Goal: Communication & Community: Ask a question

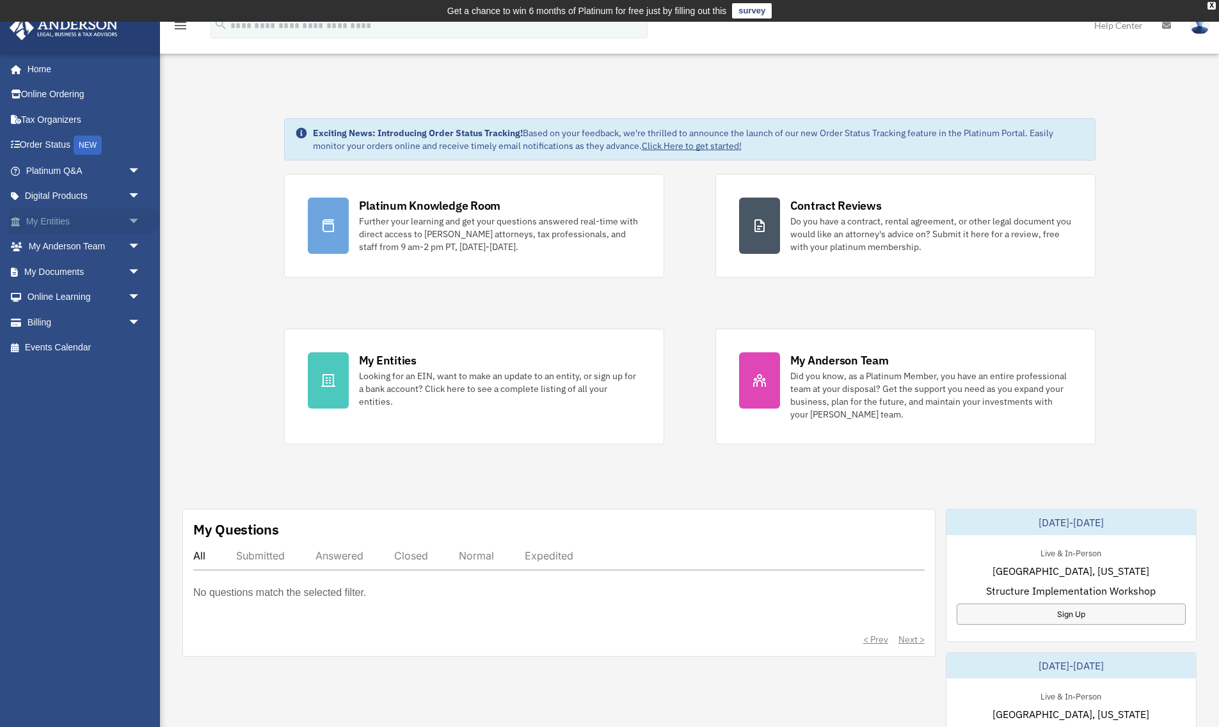
click at [135, 221] on span "arrow_drop_down" at bounding box center [141, 222] width 26 height 26
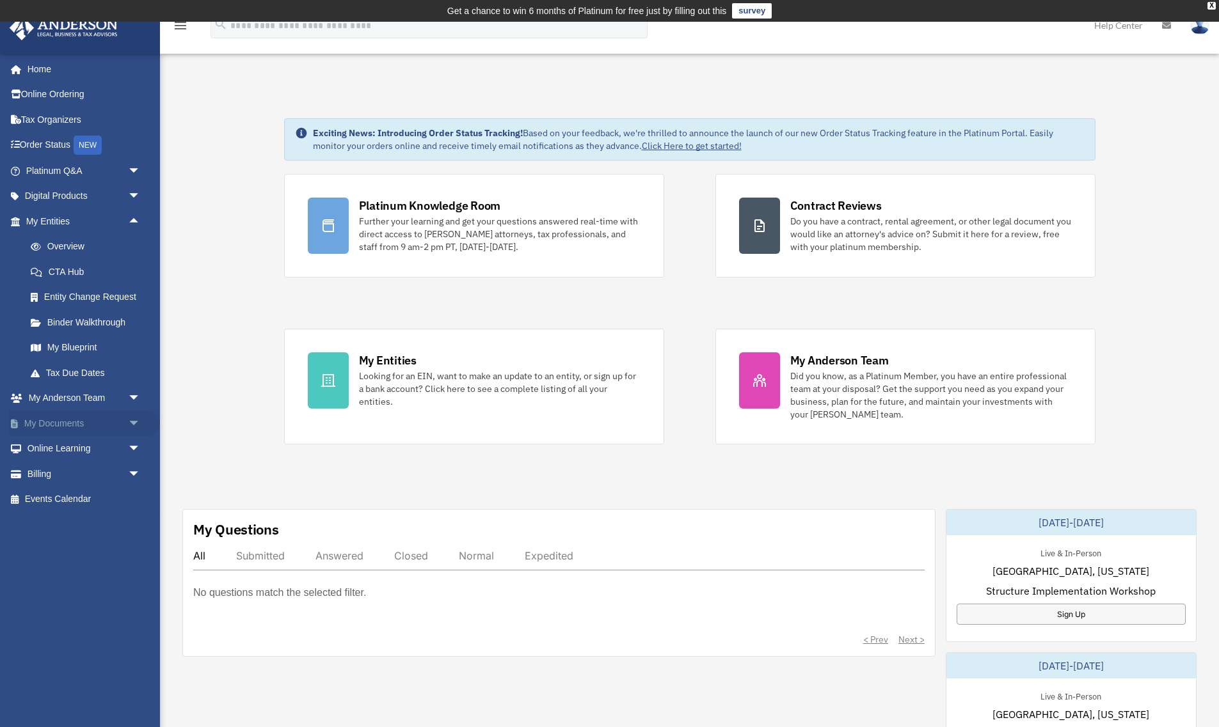
click at [128, 425] on span "arrow_drop_down" at bounding box center [141, 424] width 26 height 26
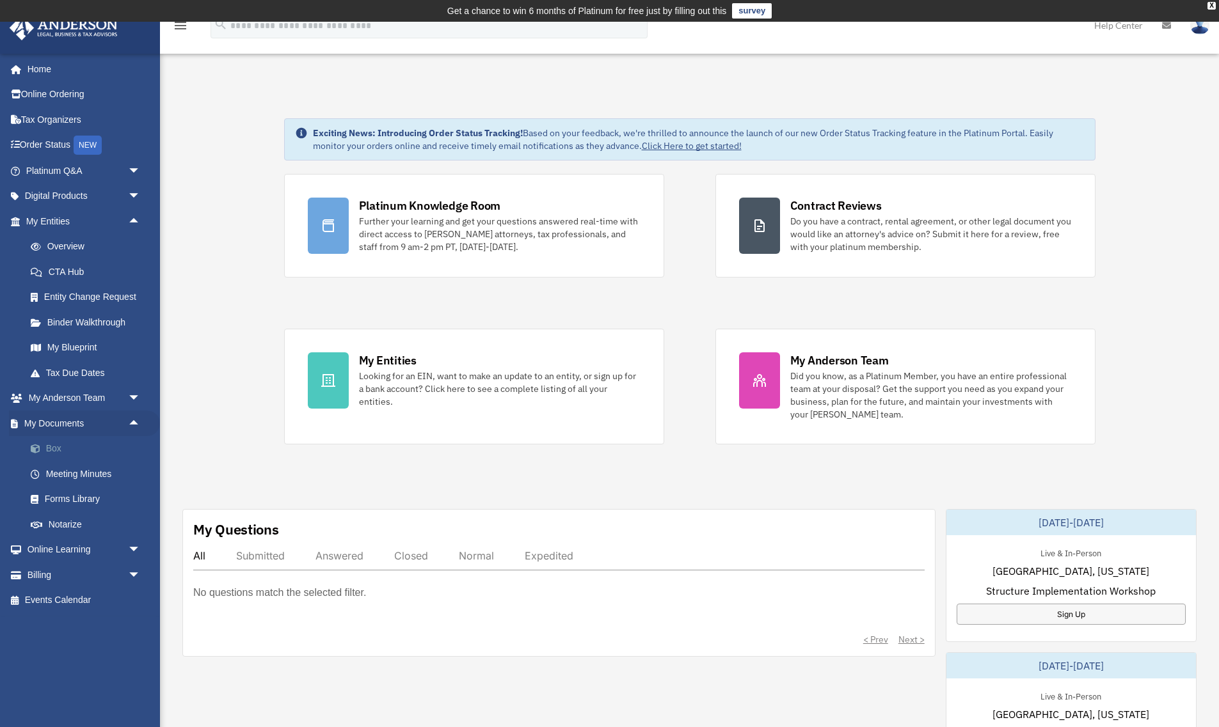
click at [78, 442] on link "Box" at bounding box center [89, 449] width 142 height 26
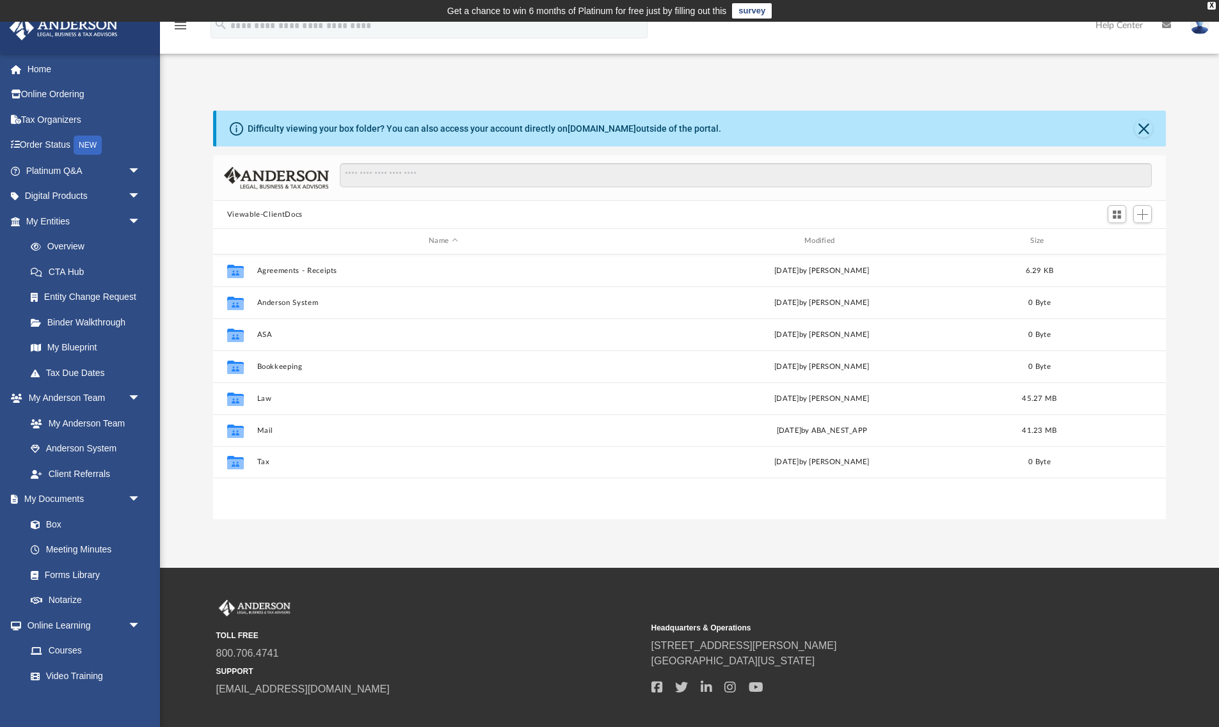
scroll to position [290, 952]
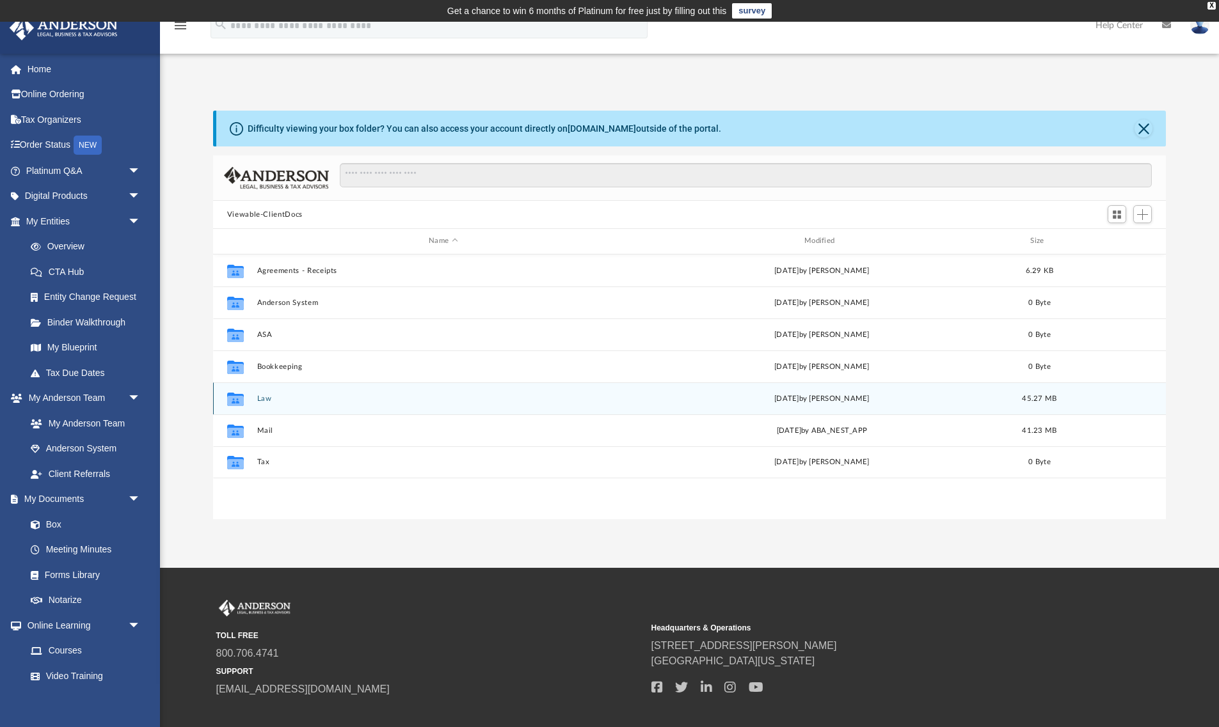
click at [259, 399] on button "Law" at bounding box center [443, 399] width 373 height 8
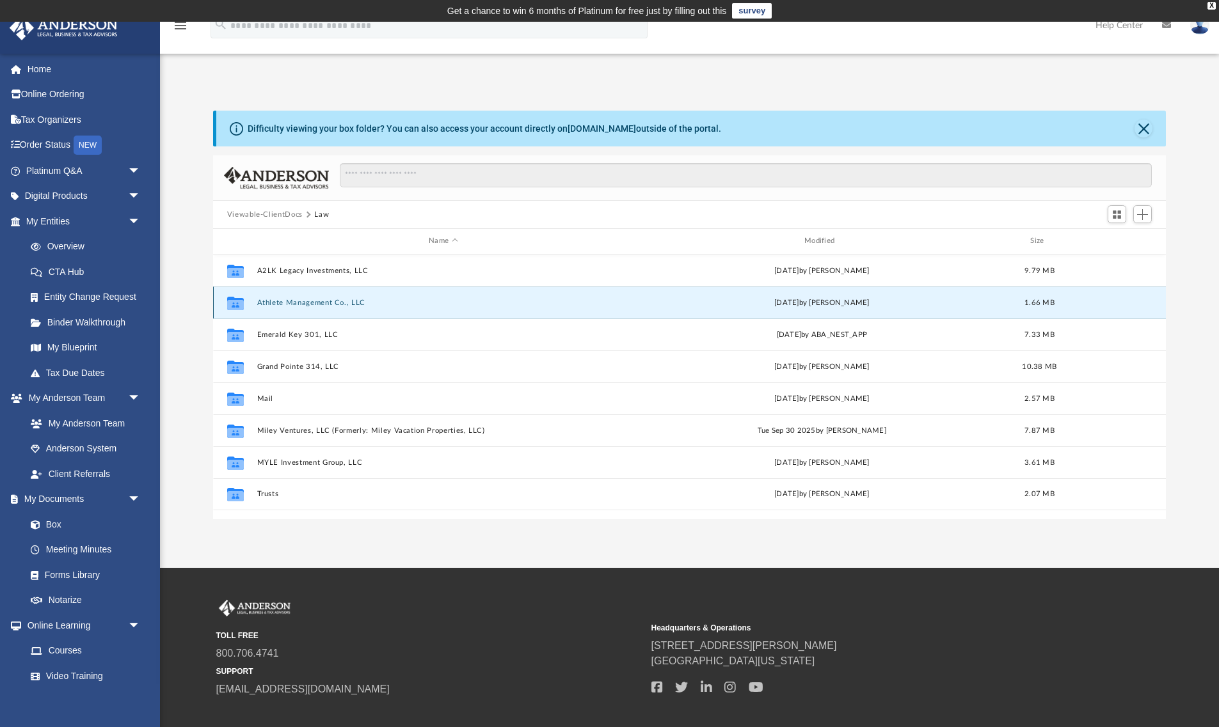
click at [291, 302] on button "Athlete Management Co., LLC" at bounding box center [443, 303] width 373 height 8
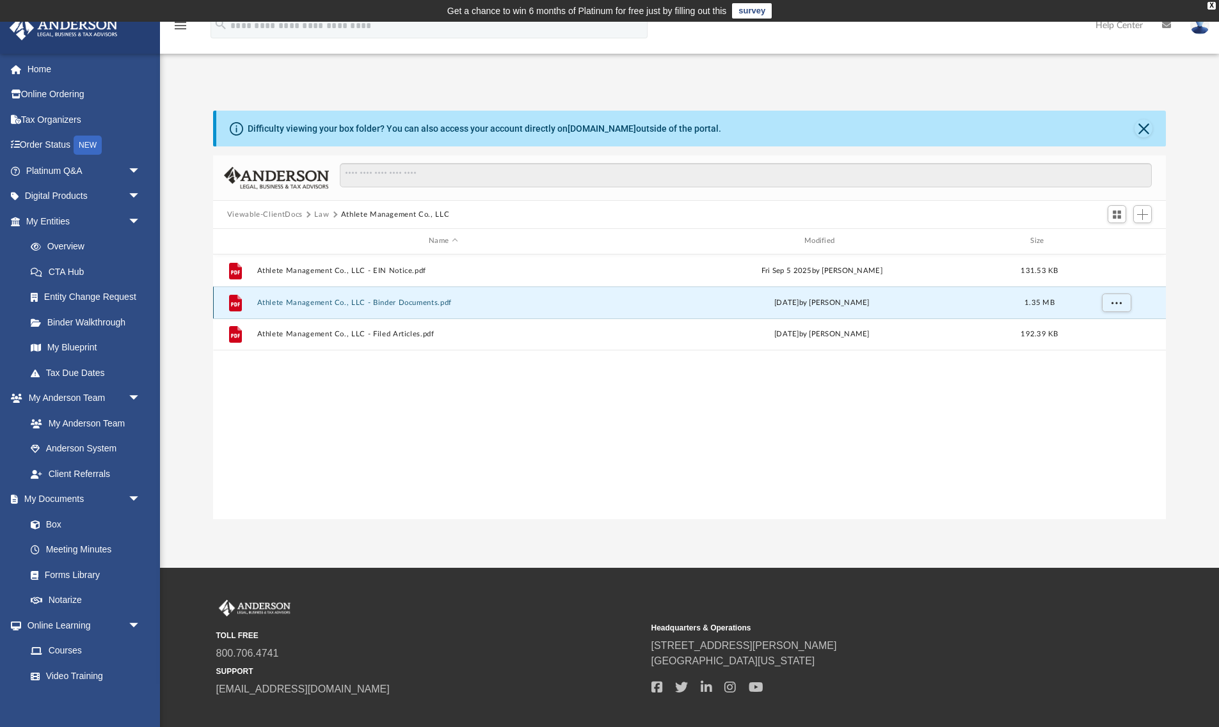
click at [314, 303] on button "Athlete Management Co., LLC - Binder Documents.pdf" at bounding box center [443, 303] width 373 height 8
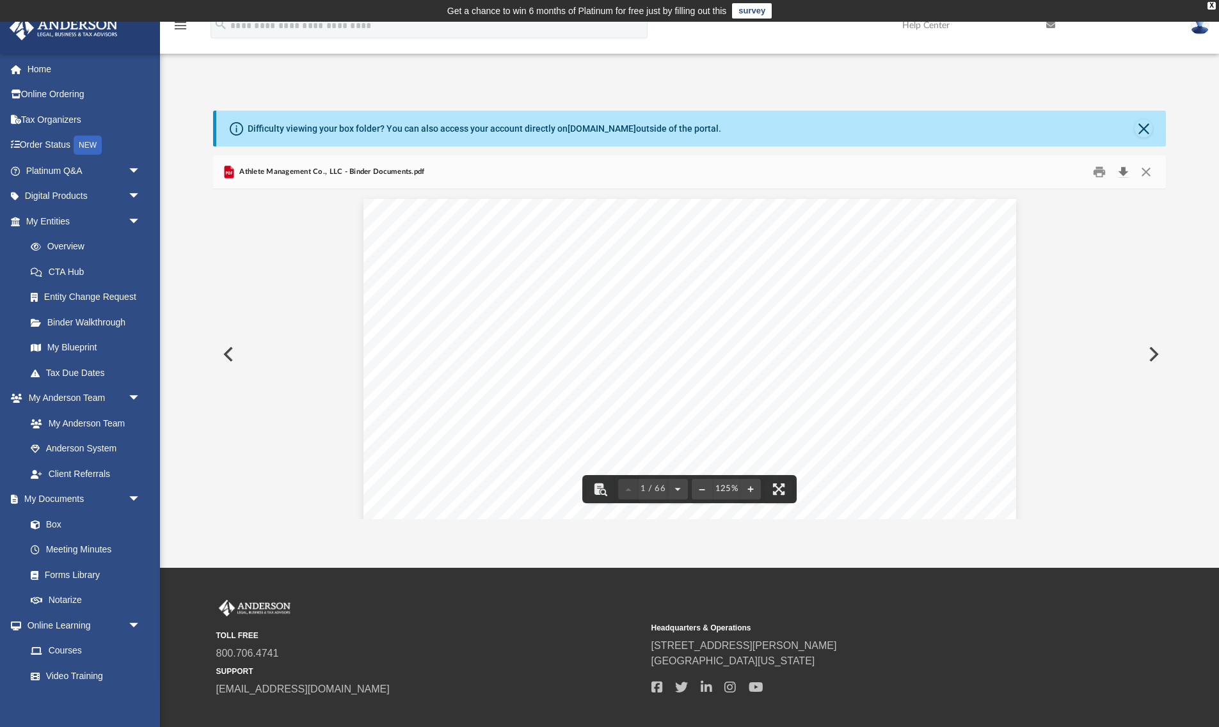
click at [1123, 171] on button "Download" at bounding box center [1122, 172] width 23 height 20
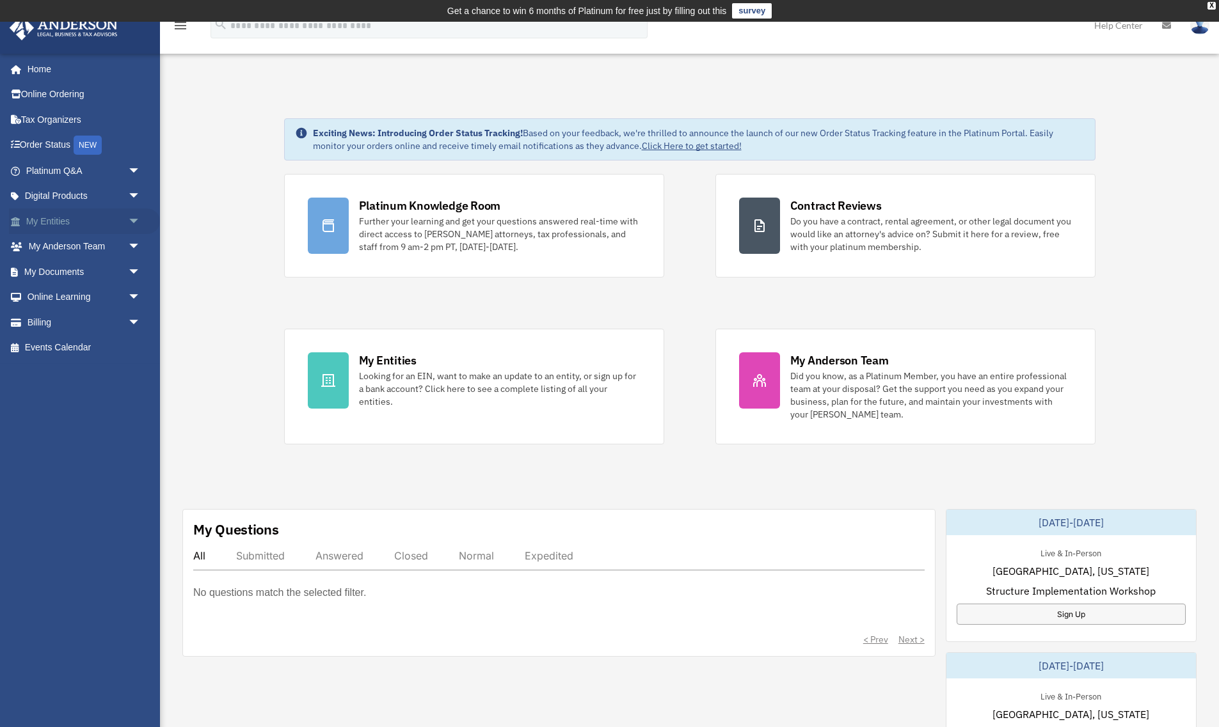
click at [134, 219] on span "arrow_drop_down" at bounding box center [141, 222] width 26 height 26
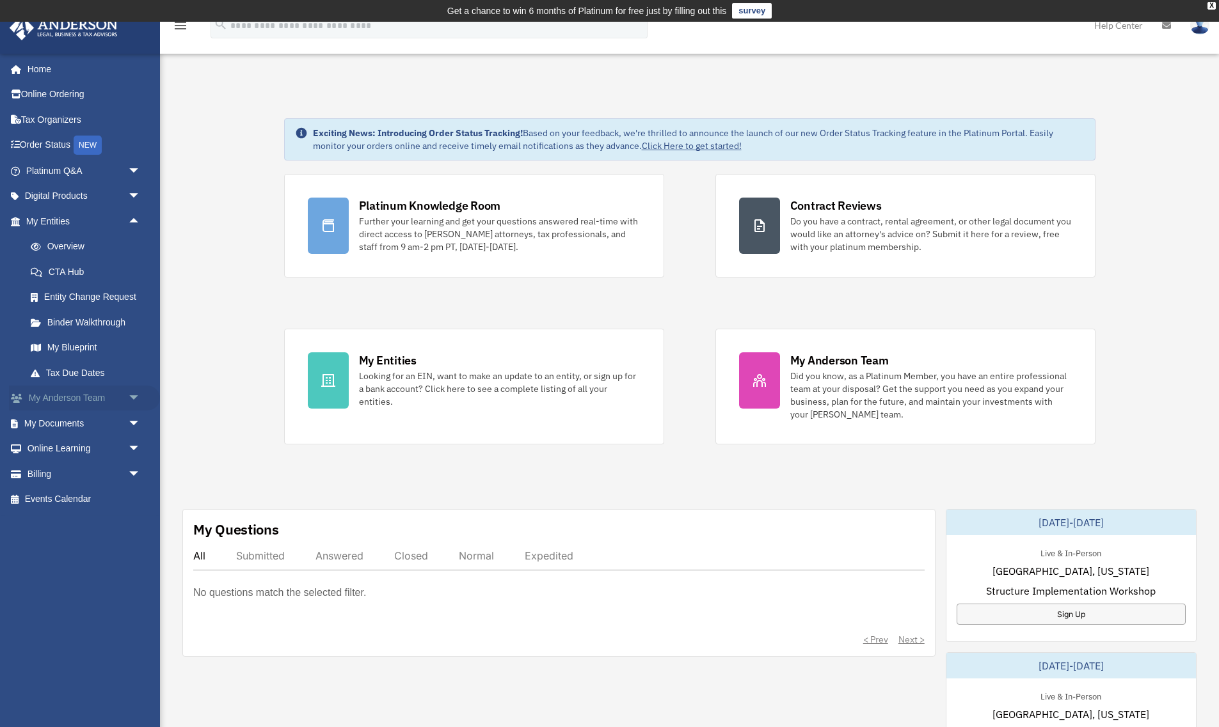
click at [68, 397] on link "My Anderson Team arrow_drop_down" at bounding box center [84, 399] width 151 height 26
click at [129, 395] on span "arrow_drop_down" at bounding box center [141, 399] width 26 height 26
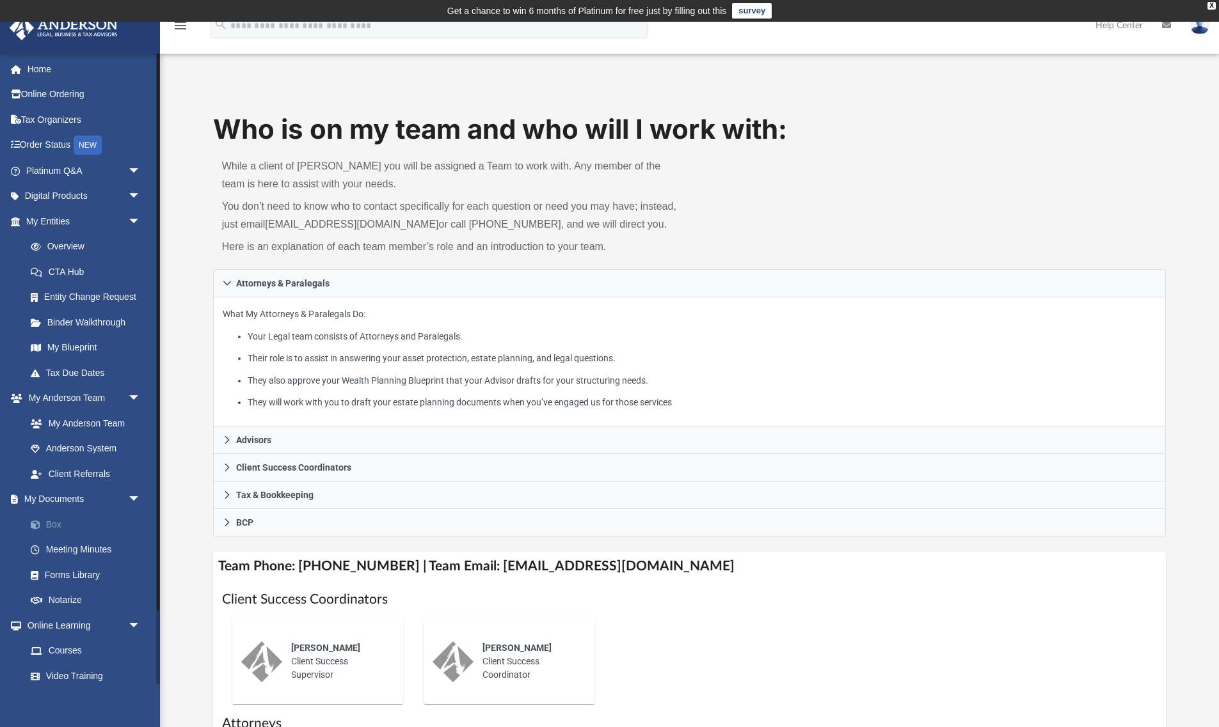
click at [55, 521] on link "Box" at bounding box center [89, 525] width 142 height 26
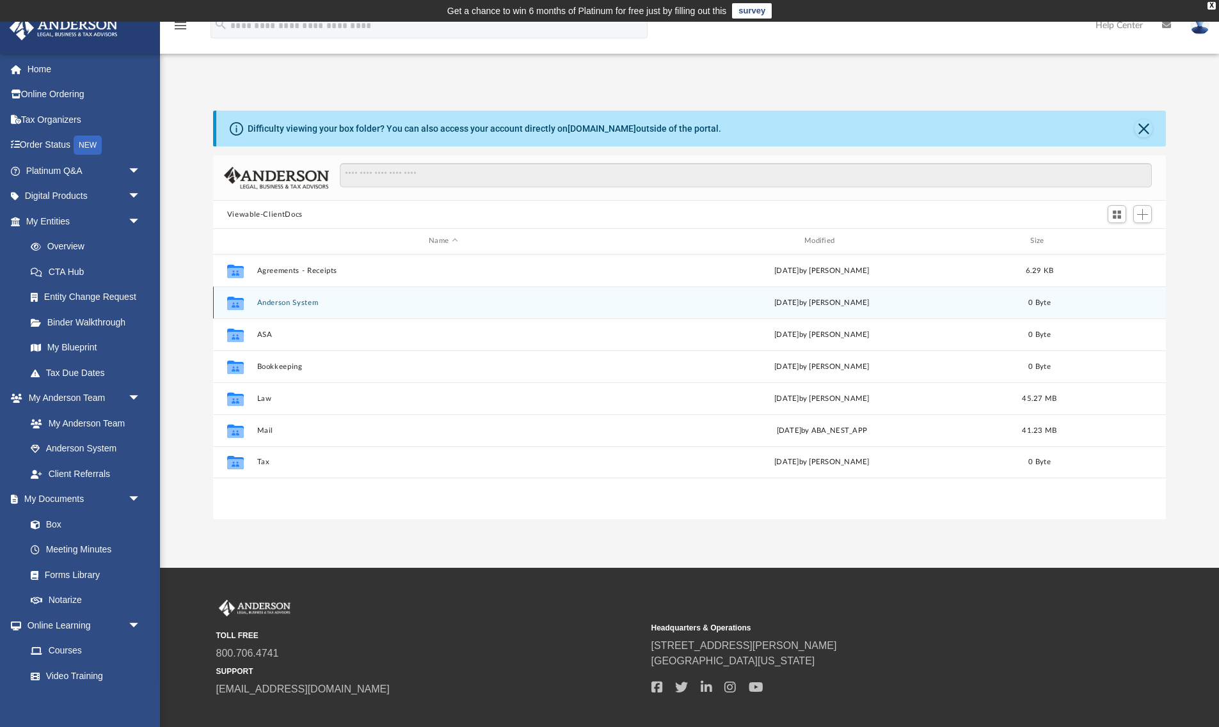
scroll to position [290, 952]
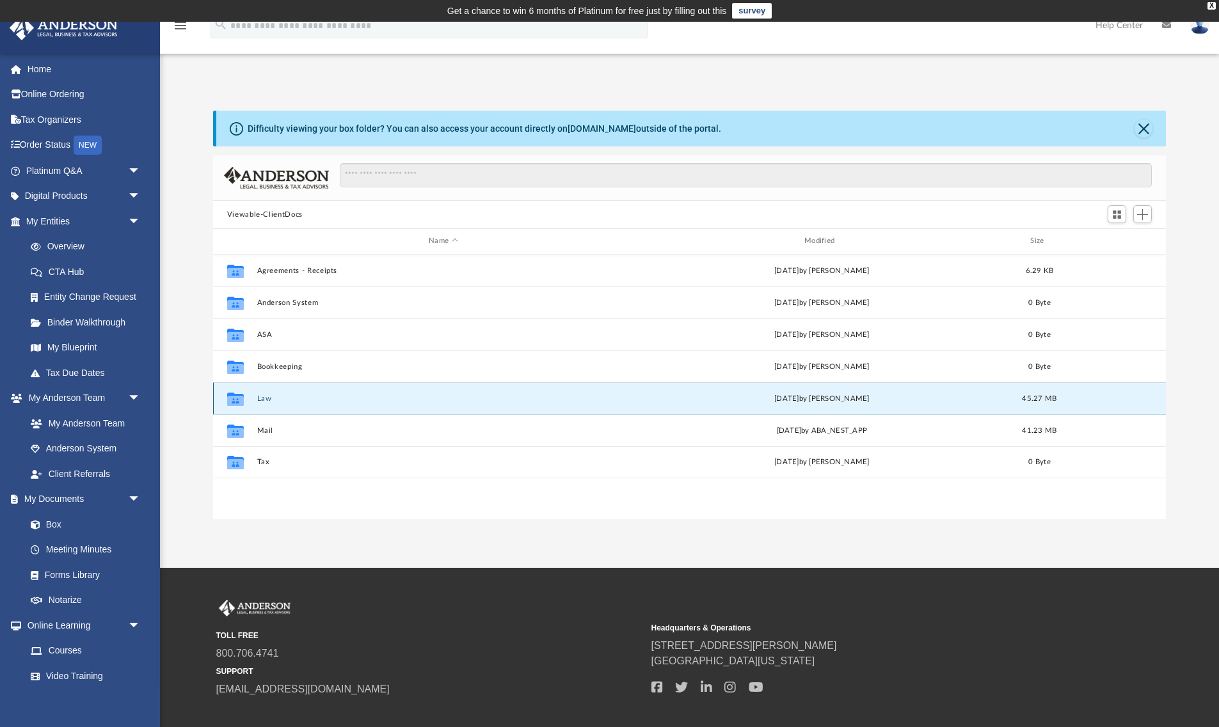
click at [264, 400] on button "Law" at bounding box center [443, 399] width 373 height 8
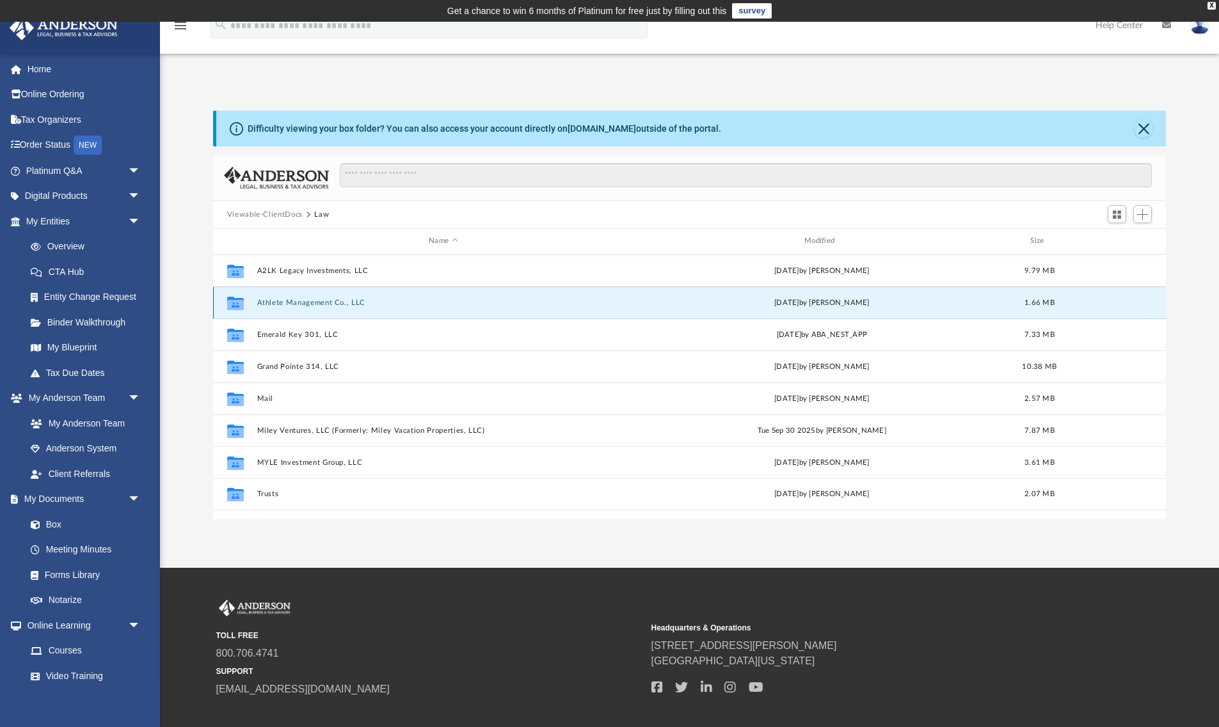
click at [309, 302] on button "Athlete Management Co., LLC" at bounding box center [443, 303] width 373 height 8
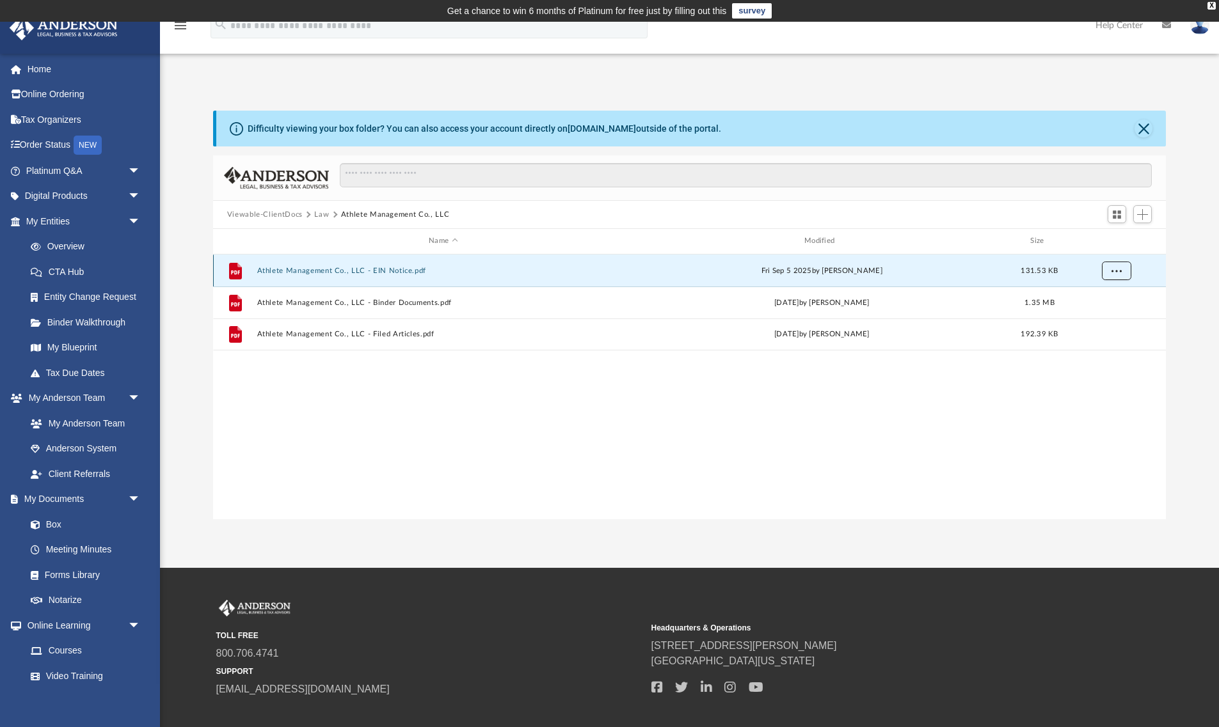
click at [1117, 272] on span "More options" at bounding box center [1115, 270] width 10 height 7
click at [1107, 324] on li "Download" at bounding box center [1104, 317] width 37 height 13
click at [1112, 269] on span "More options" at bounding box center [1115, 270] width 10 height 7
click at [1013, 433] on div "File Athlete Management Co., LLC - EIN Notice.pdf Fri Sep 5 2025 by Manny Monte…" at bounding box center [689, 387] width 952 height 265
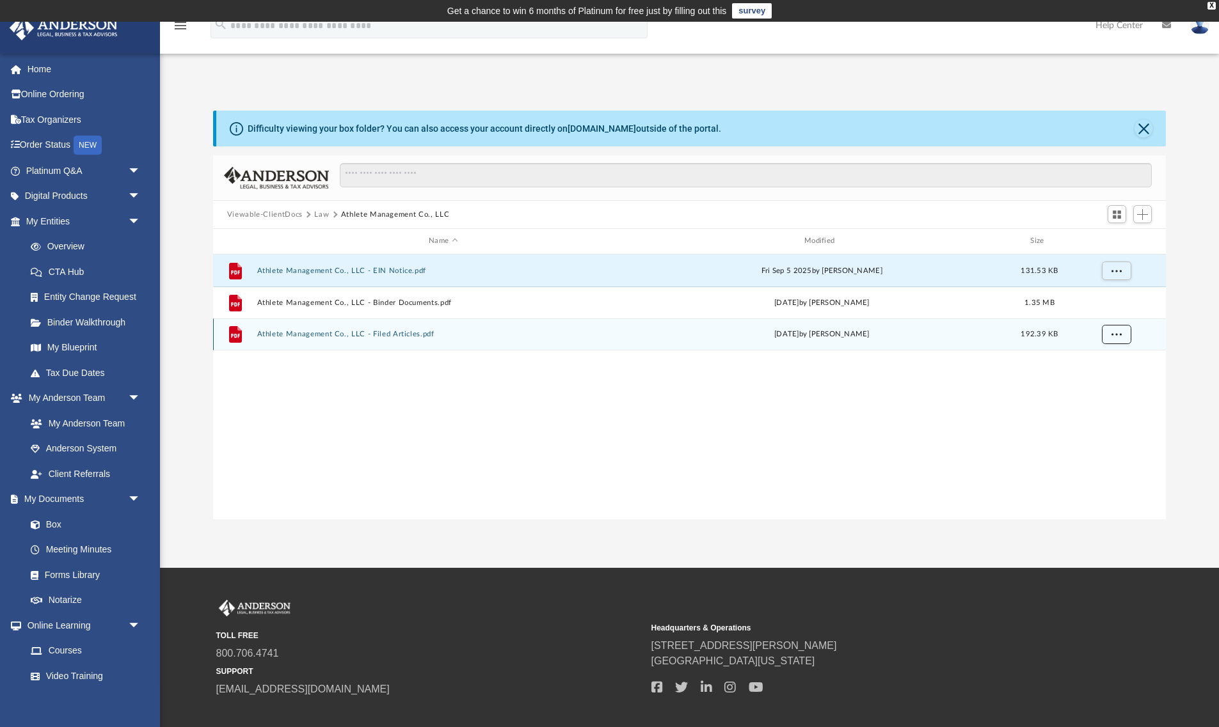
click at [1114, 336] on span "More options" at bounding box center [1115, 334] width 10 height 7
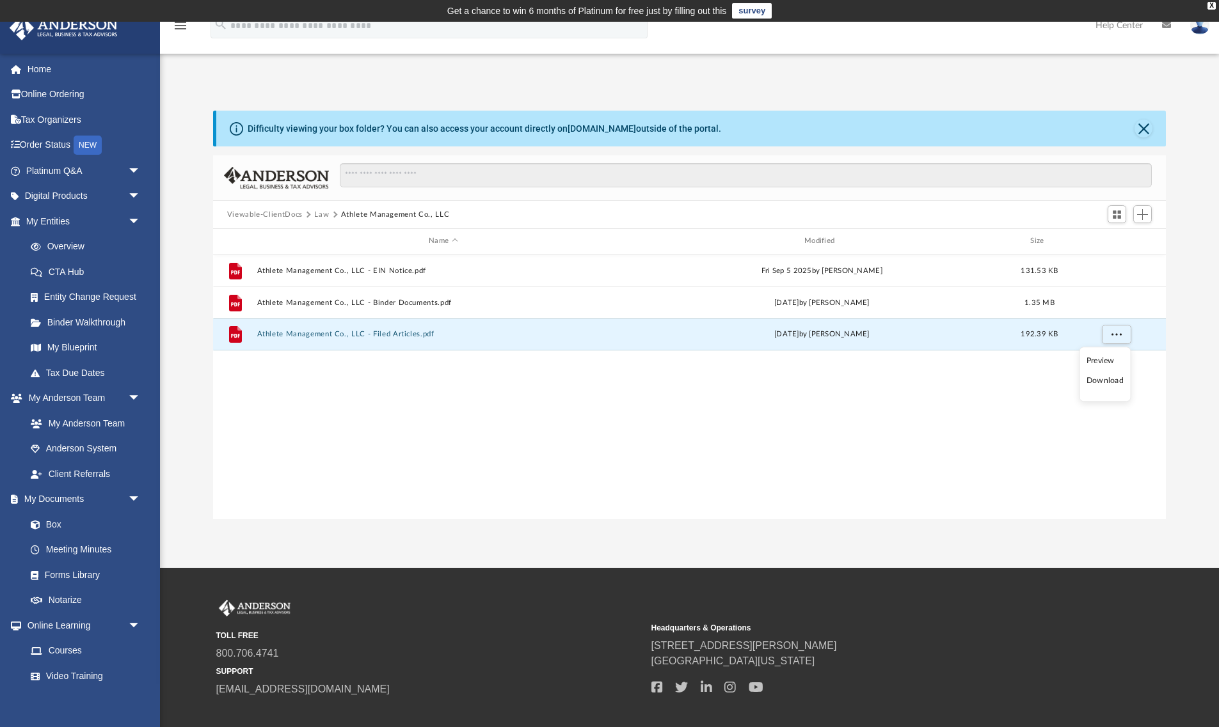
click at [1103, 384] on li "Download" at bounding box center [1104, 381] width 37 height 13
click at [1203, 29] on img at bounding box center [1199, 25] width 19 height 19
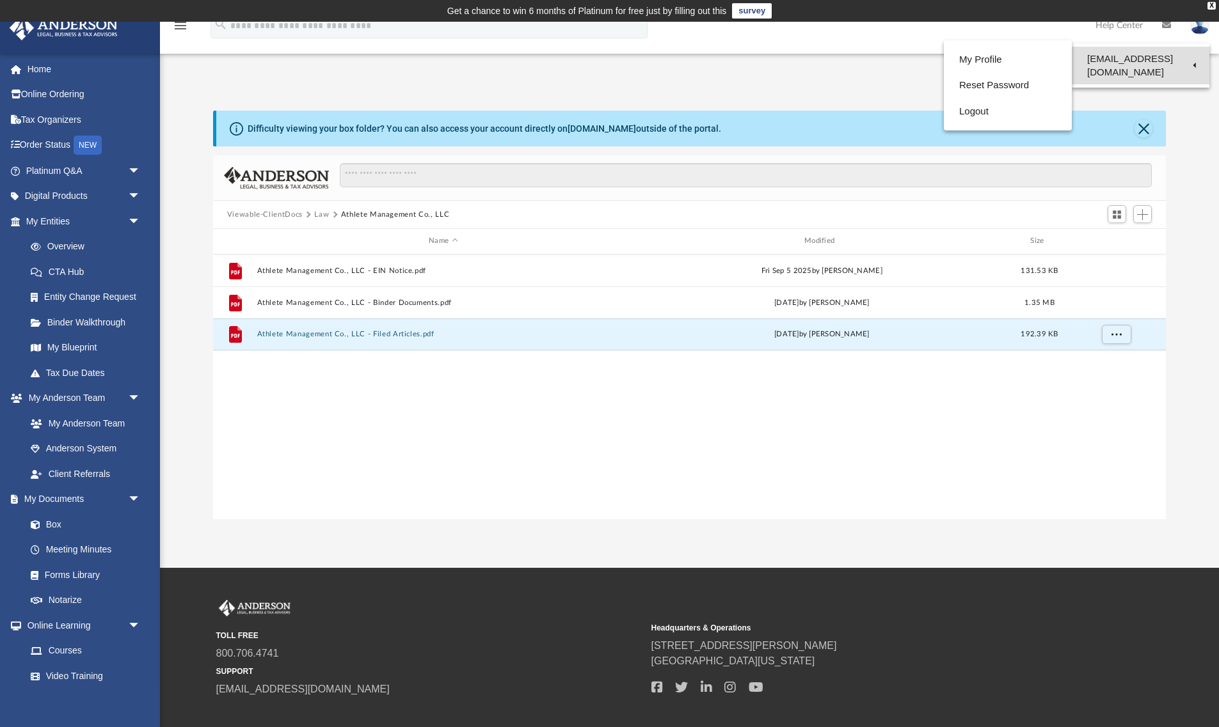
click at [1173, 61] on link "[EMAIL_ADDRESS][DOMAIN_NAME]" at bounding box center [1140, 66] width 138 height 38
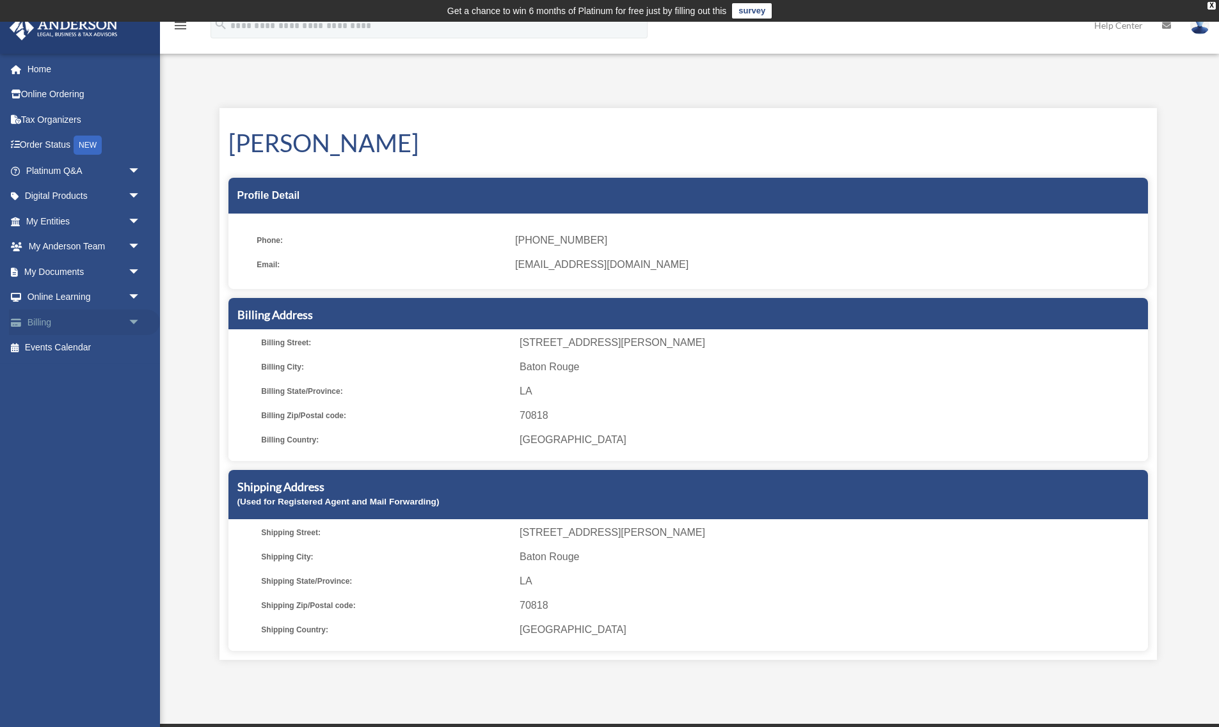
click at [134, 319] on span "arrow_drop_down" at bounding box center [141, 323] width 26 height 26
click at [134, 319] on span "arrow_drop_up" at bounding box center [141, 323] width 26 height 26
click at [578, 262] on span "[EMAIL_ADDRESS][DOMAIN_NAME]" at bounding box center [826, 265] width 623 height 18
drag, startPoint x: 577, startPoint y: 267, endPoint x: 572, endPoint y: 308, distance: 41.8
click at [577, 267] on span "[EMAIL_ADDRESS][DOMAIN_NAME]" at bounding box center [826, 265] width 623 height 18
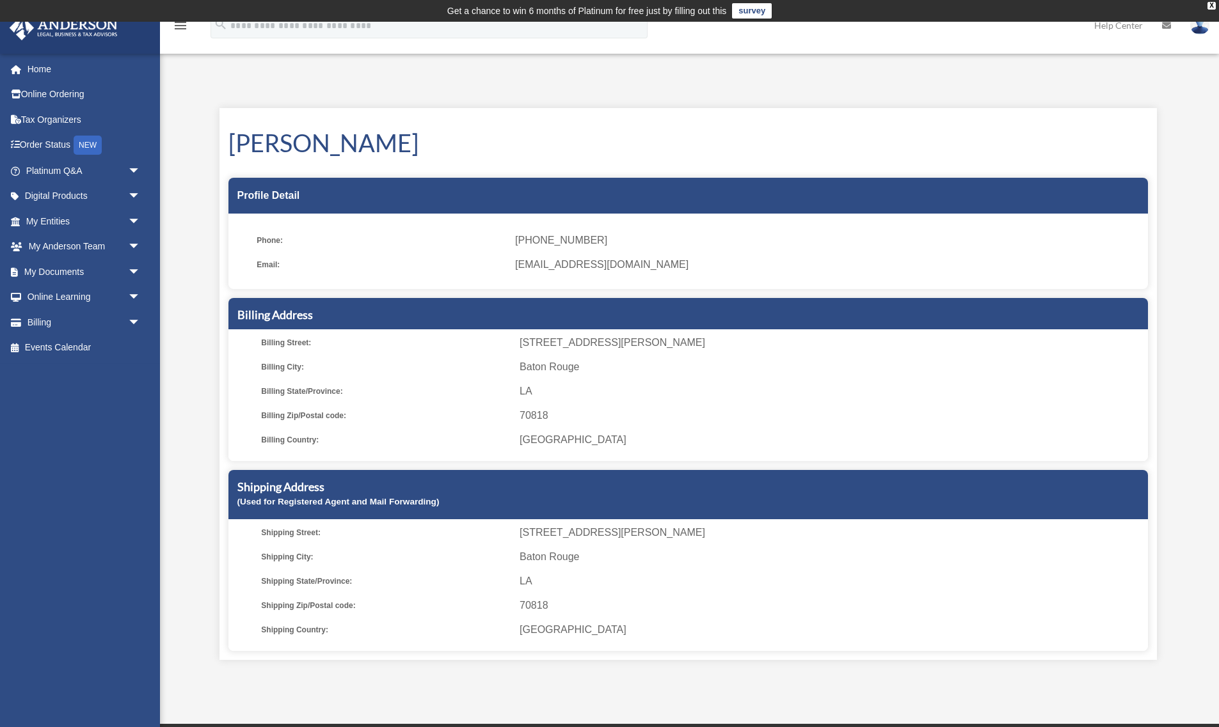
click at [1195, 30] on img at bounding box center [1199, 25] width 19 height 19
click at [963, 58] on link "My Profile" at bounding box center [1007, 60] width 128 height 26
click at [1212, 5] on div "X" at bounding box center [1211, 6] width 8 height 8
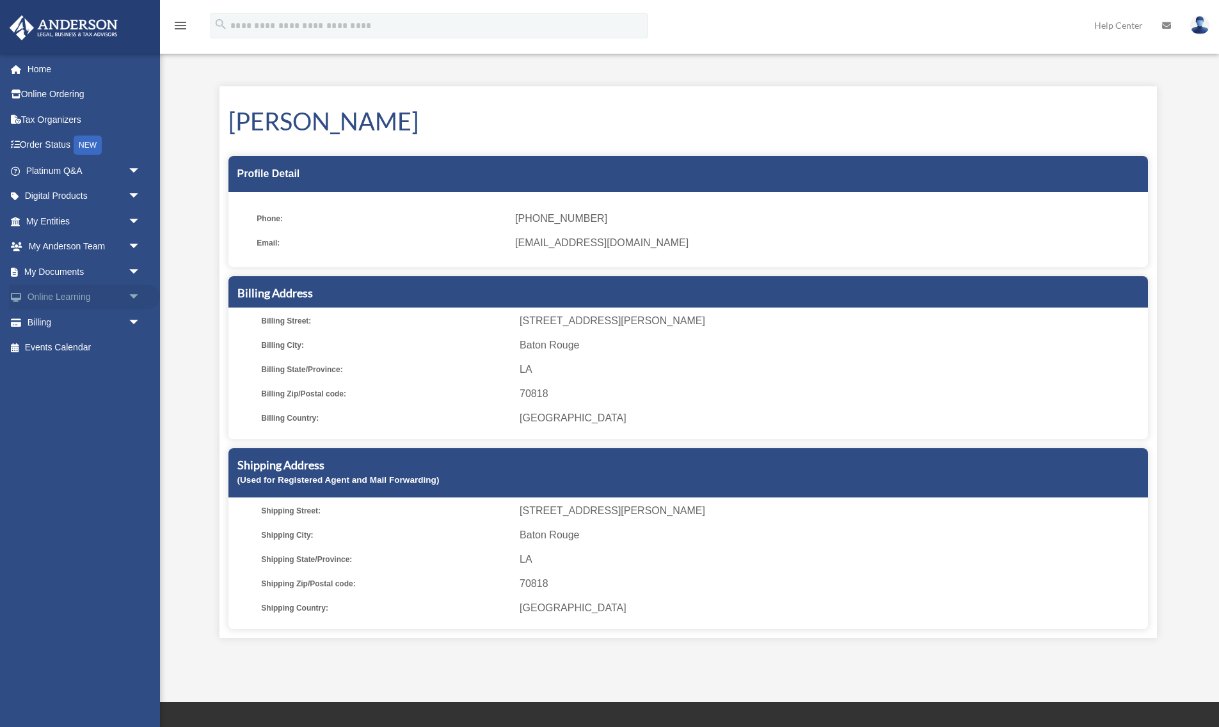
click at [131, 292] on span "arrow_drop_down" at bounding box center [141, 298] width 26 height 26
click at [132, 292] on span "arrow_drop_up" at bounding box center [141, 298] width 26 height 26
click at [132, 214] on span "arrow_drop_down" at bounding box center [141, 222] width 26 height 26
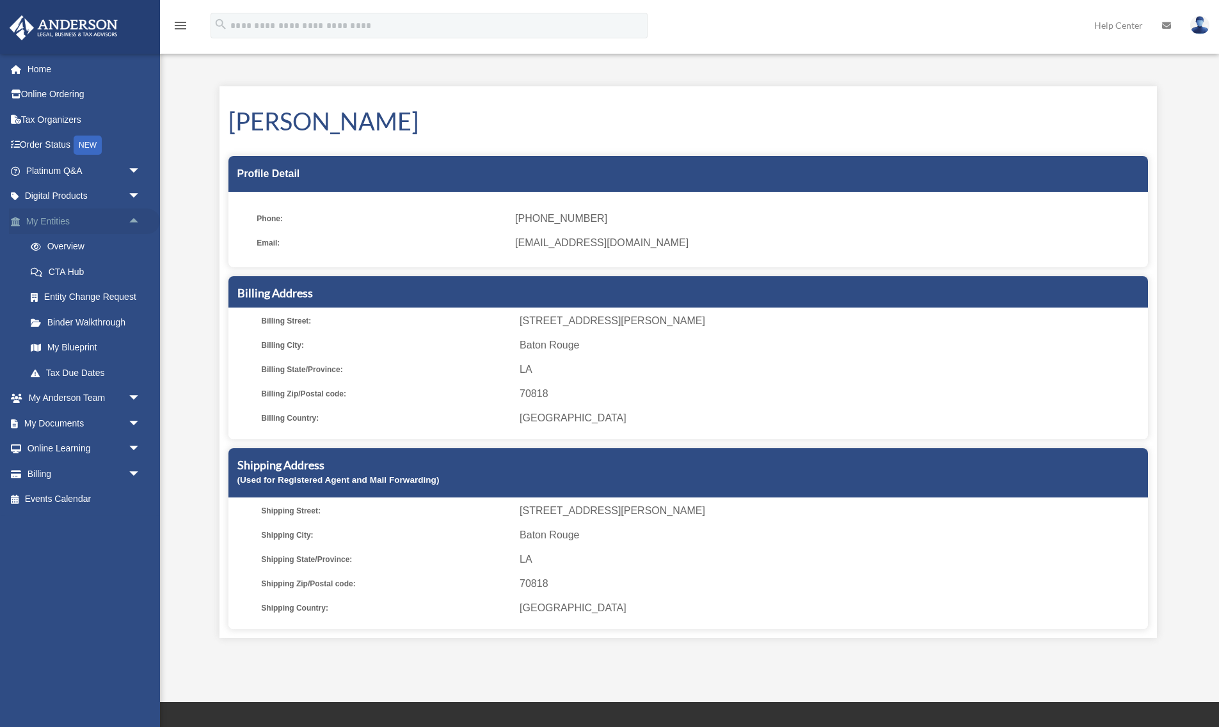
click at [132, 214] on span "arrow_drop_up" at bounding box center [141, 222] width 26 height 26
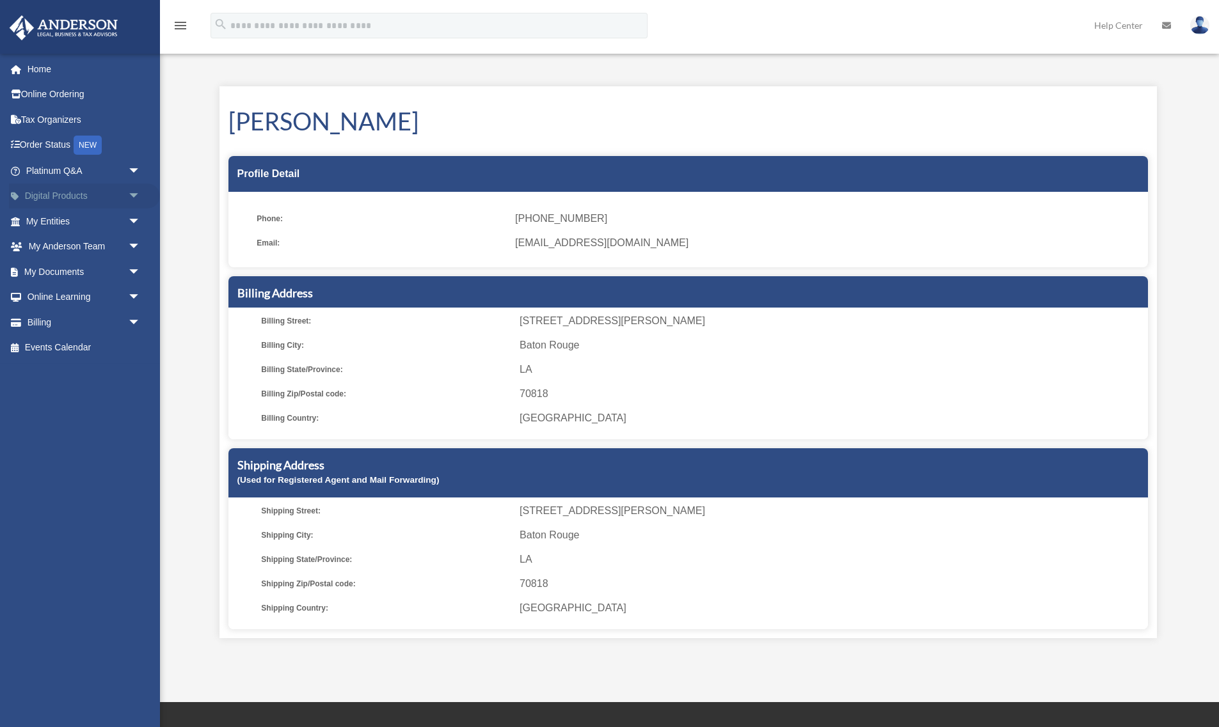
click at [135, 190] on span "arrow_drop_down" at bounding box center [141, 197] width 26 height 26
click at [136, 190] on span "arrow_drop_up" at bounding box center [141, 197] width 26 height 26
click at [132, 169] on span "arrow_drop_down" at bounding box center [141, 171] width 26 height 26
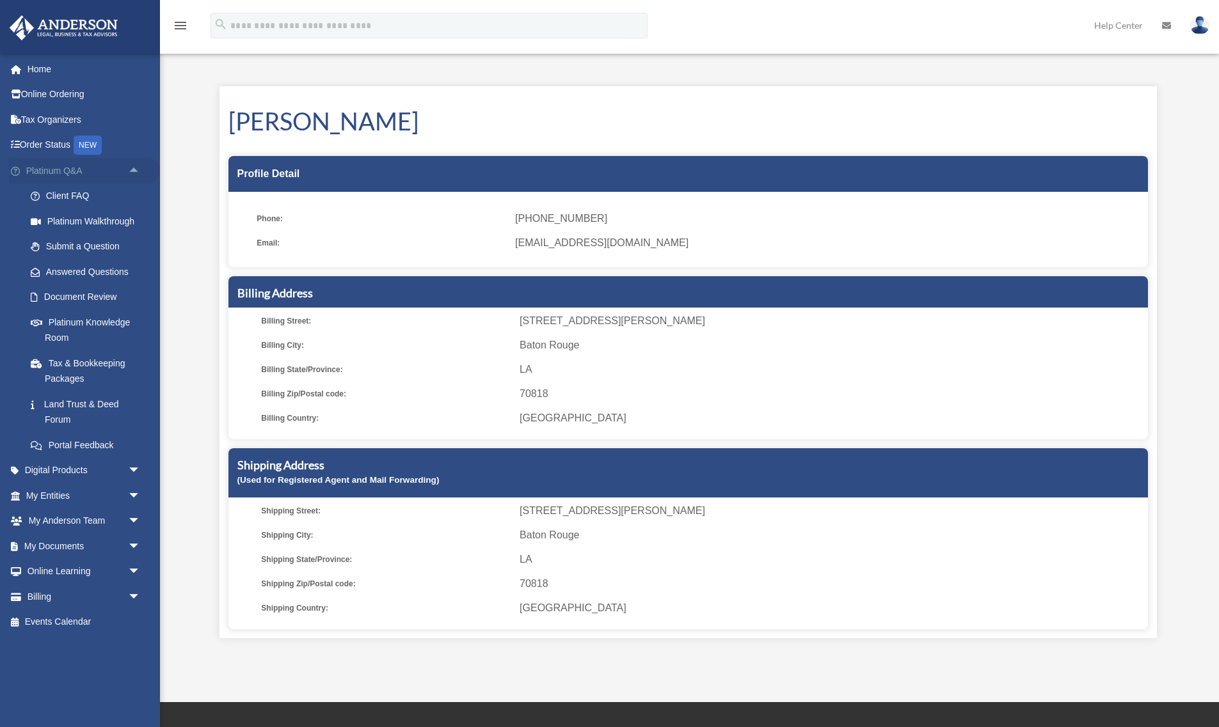
click at [136, 170] on span "arrow_drop_up" at bounding box center [141, 171] width 26 height 26
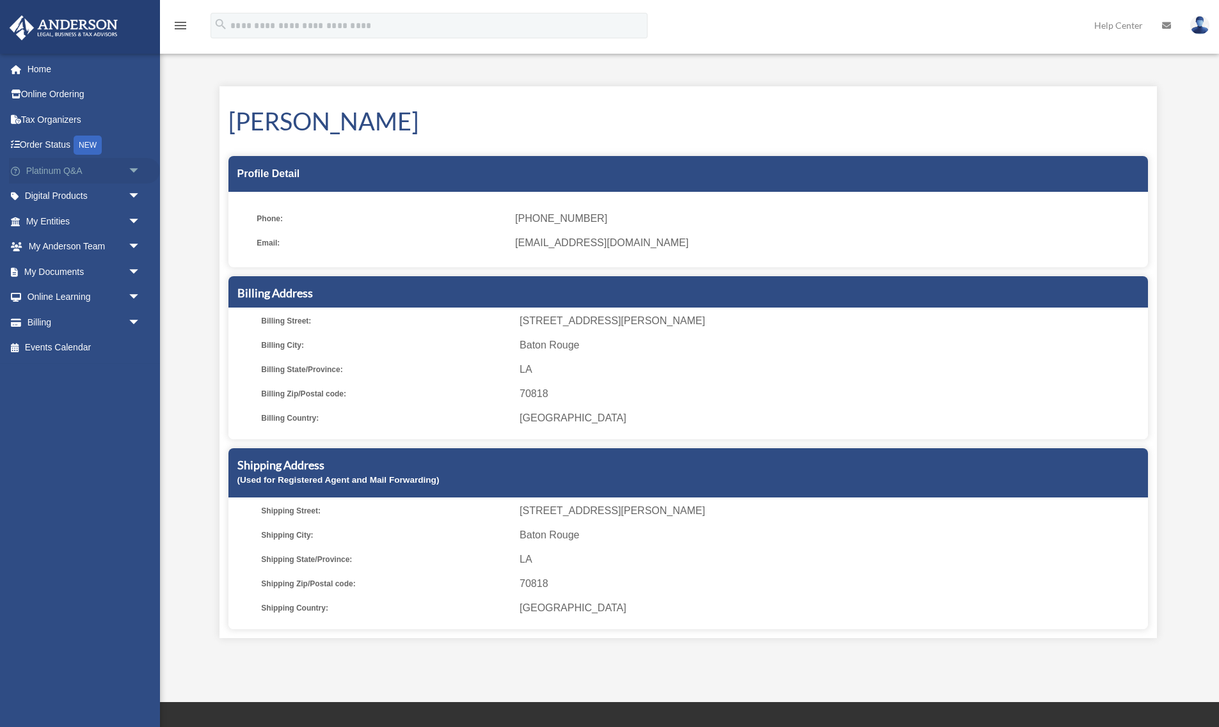
click at [43, 175] on link "Platinum Q&A arrow_drop_down" at bounding box center [84, 171] width 151 height 26
click at [141, 167] on span "arrow_drop_down" at bounding box center [141, 171] width 26 height 26
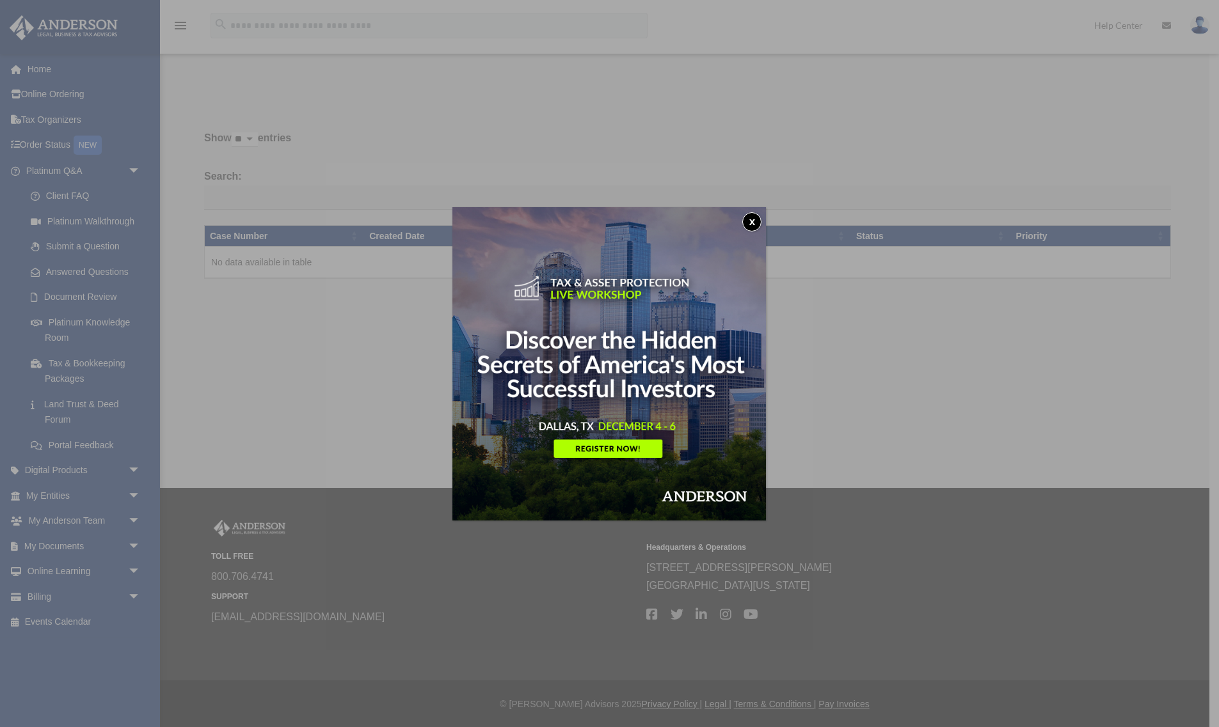
drag, startPoint x: 752, startPoint y: 221, endPoint x: 732, endPoint y: 219, distance: 20.5
click at [752, 221] on button "x" at bounding box center [751, 221] width 19 height 19
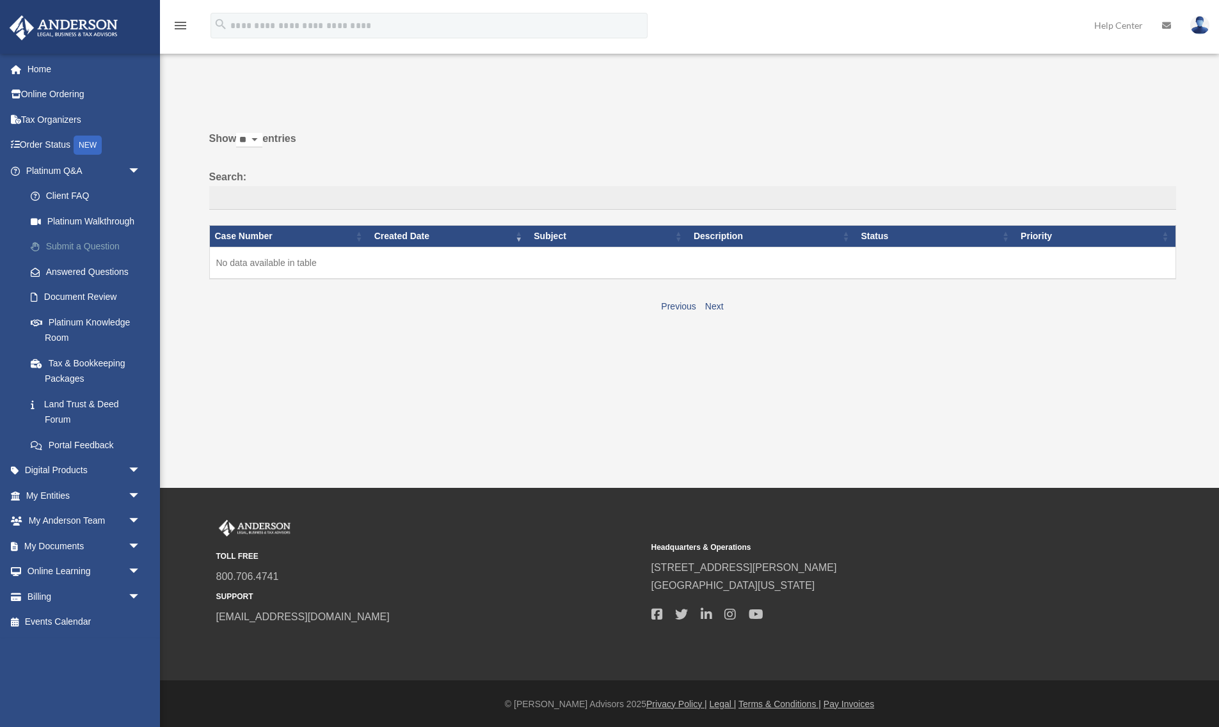
click at [74, 243] on link "Submit a Question" at bounding box center [89, 247] width 142 height 26
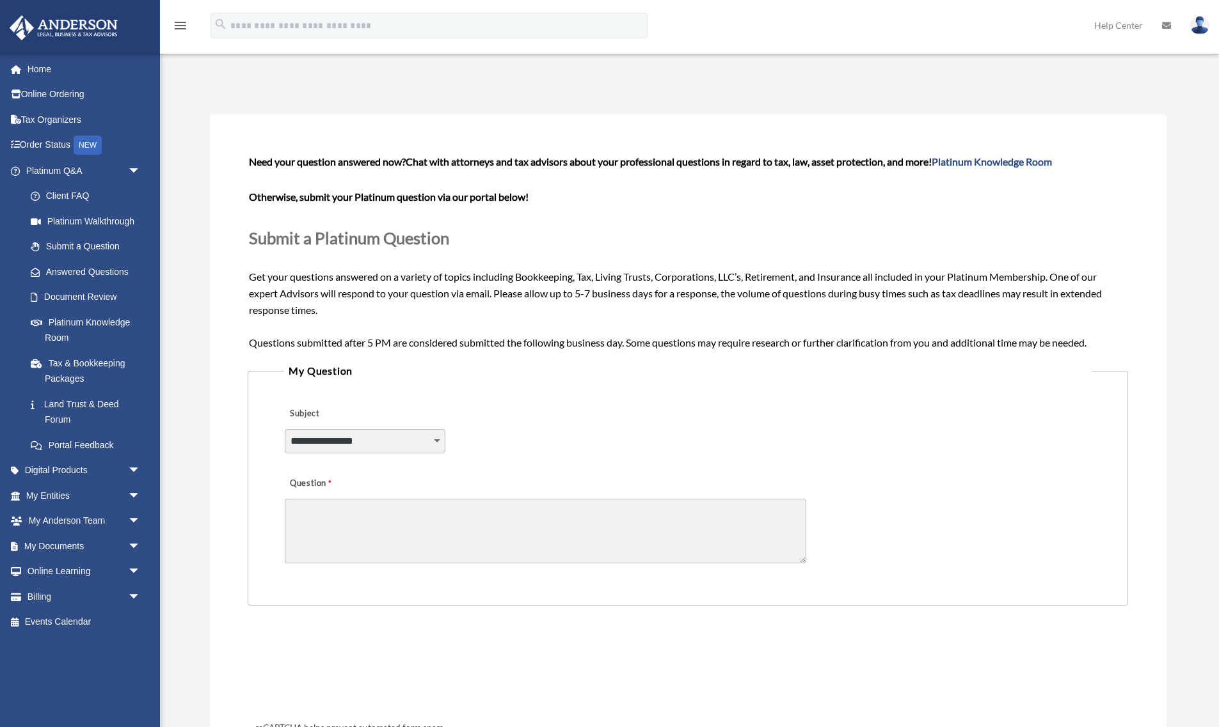
click at [337, 434] on select "**********" at bounding box center [365, 441] width 161 height 24
select select "******"
click at [285, 429] on select "**********" at bounding box center [365, 441] width 161 height 24
click at [316, 522] on textarea "Question" at bounding box center [545, 531] width 521 height 65
type textarea "**********"
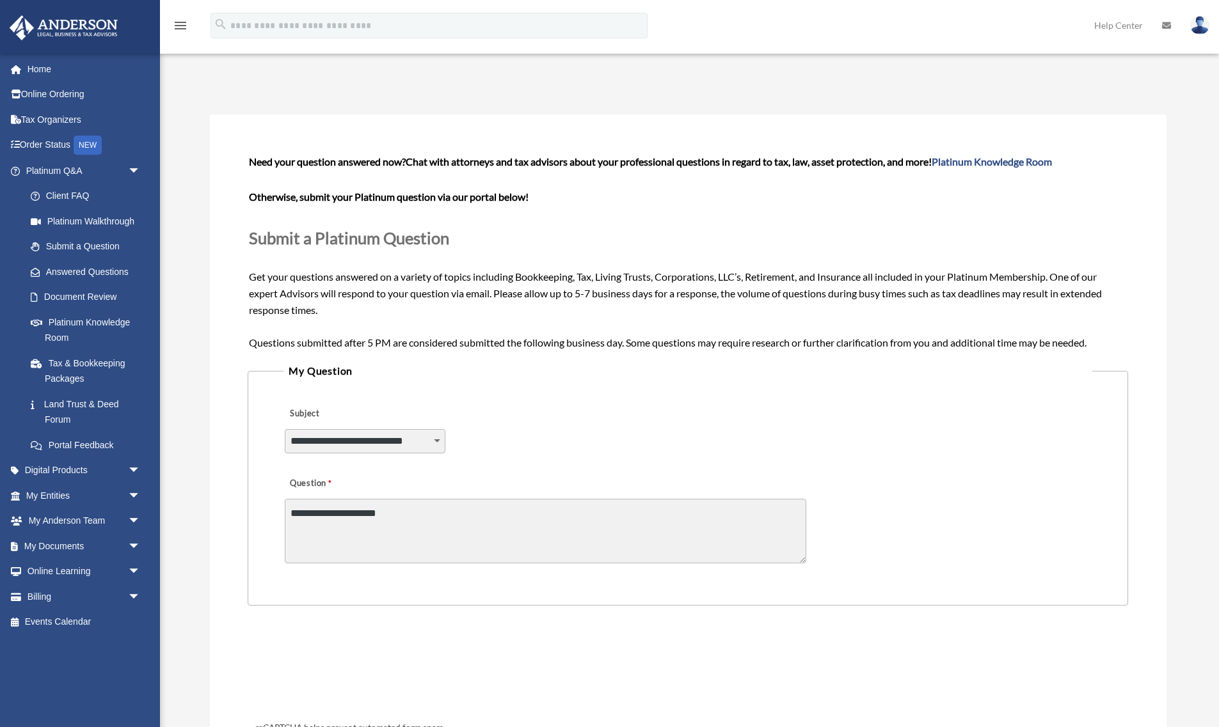
click at [1195, 22] on img at bounding box center [1199, 25] width 19 height 19
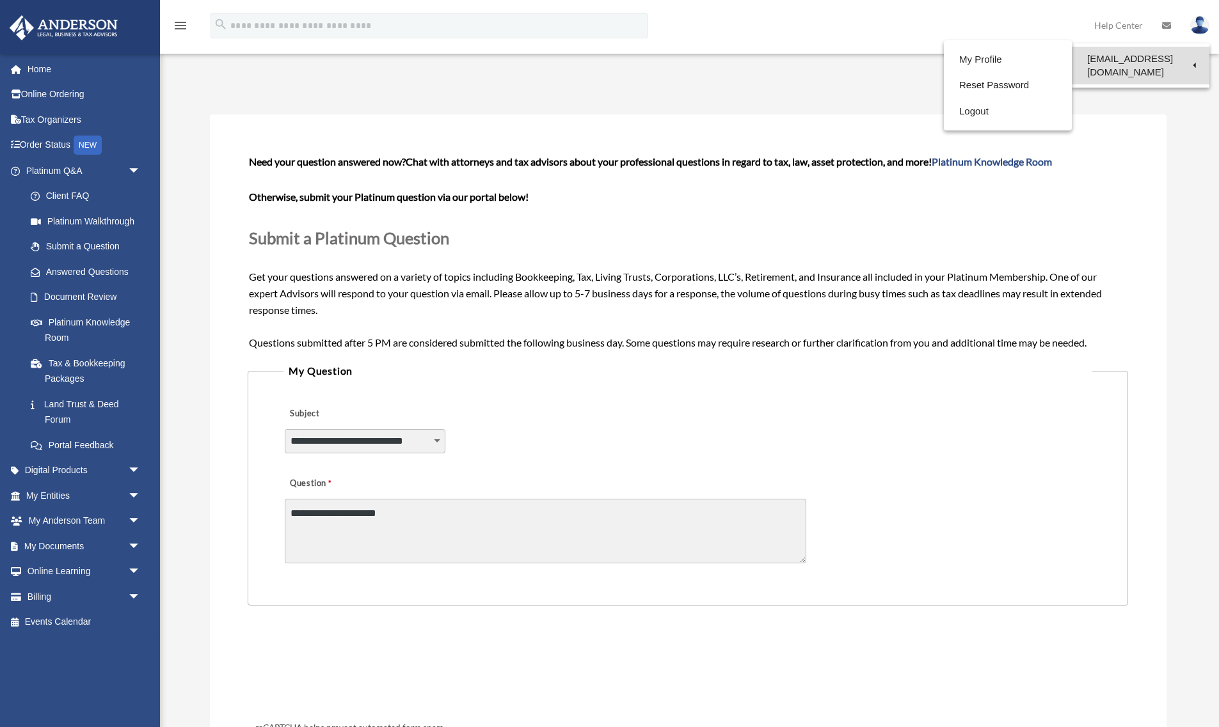
click at [1161, 60] on link "[EMAIL_ADDRESS][DOMAIN_NAME]" at bounding box center [1140, 66] width 138 height 38
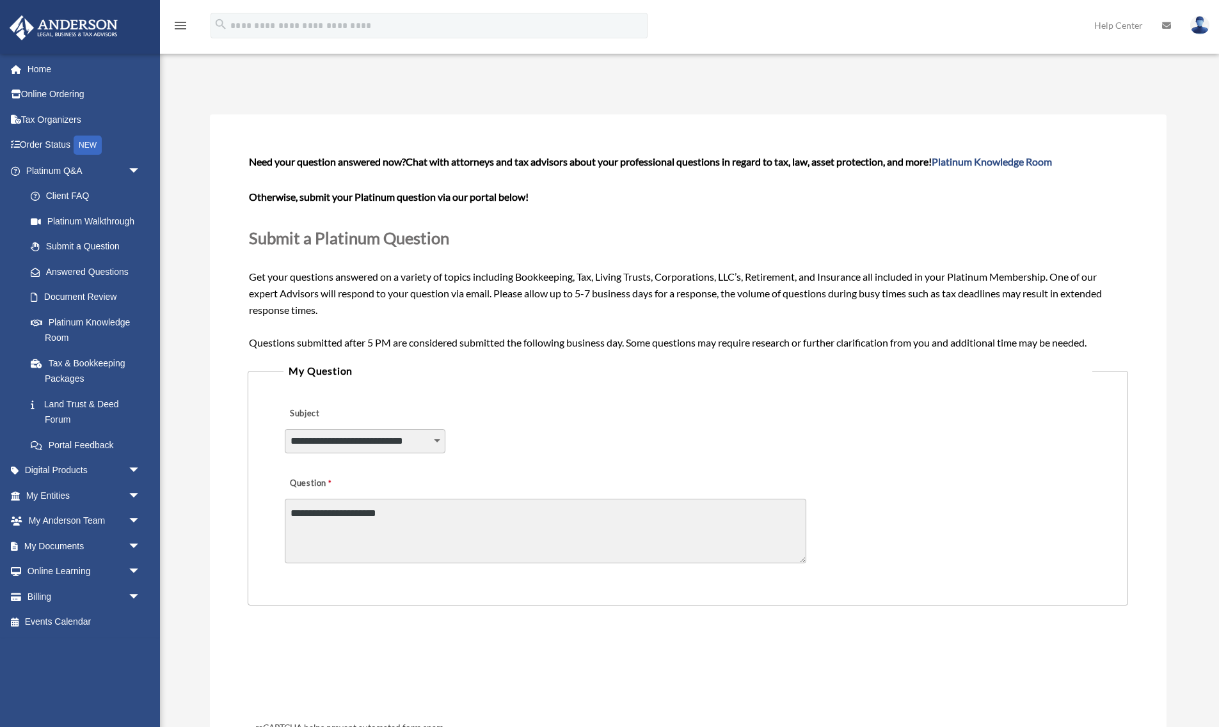
click at [1200, 24] on img at bounding box center [1199, 25] width 19 height 19
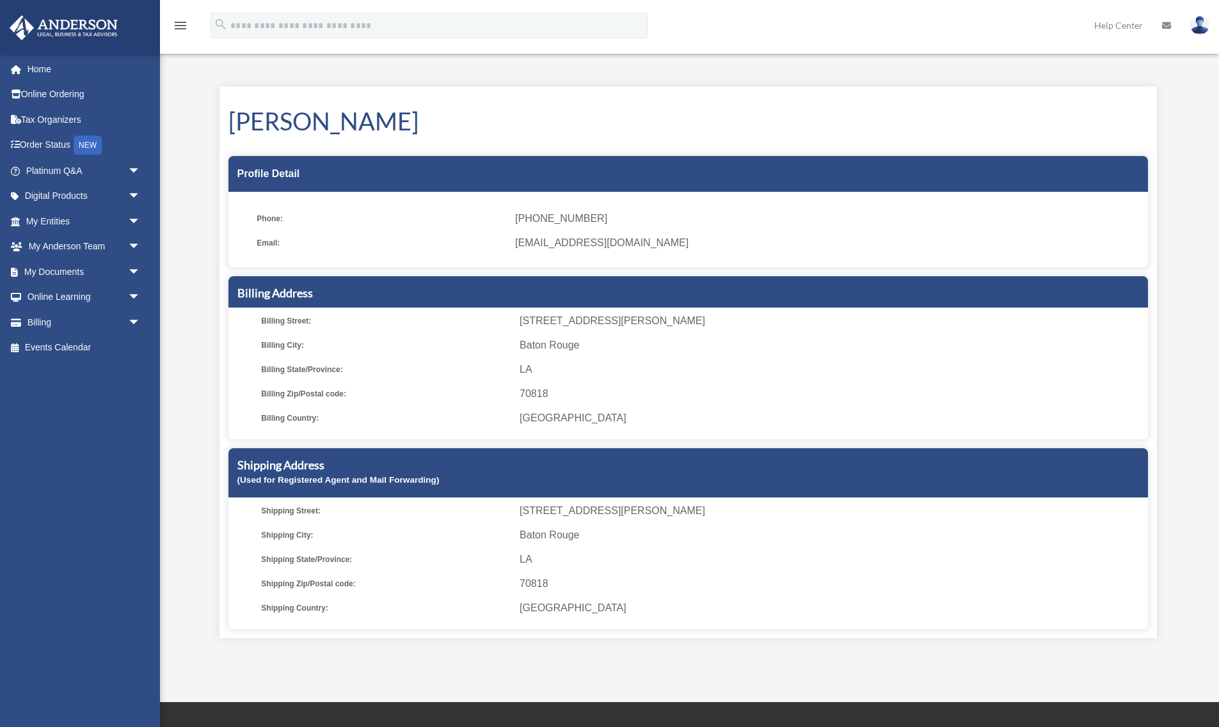
click at [1198, 23] on img at bounding box center [1199, 25] width 19 height 19
drag, startPoint x: 75, startPoint y: 24, endPoint x: 86, endPoint y: 24, distance: 10.9
click at [76, 24] on img at bounding box center [64, 27] width 116 height 25
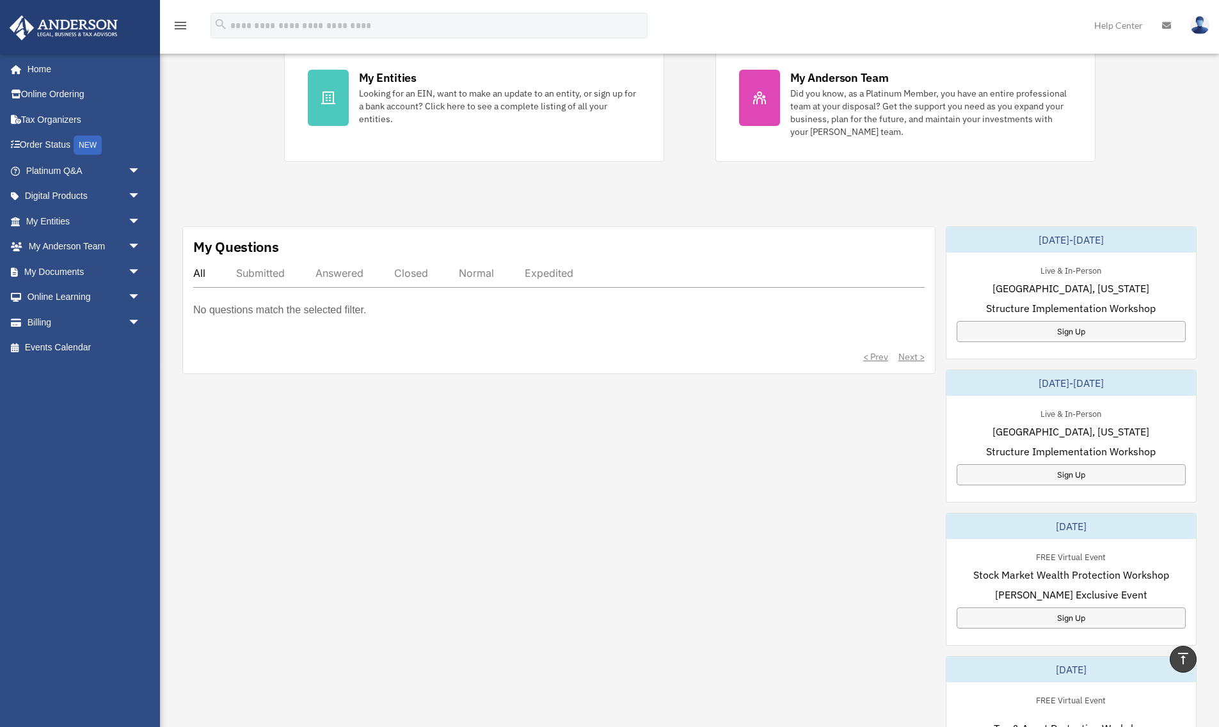
scroll to position [480, 0]
